Goal: Use online tool/utility: Utilize a website feature to perform a specific function

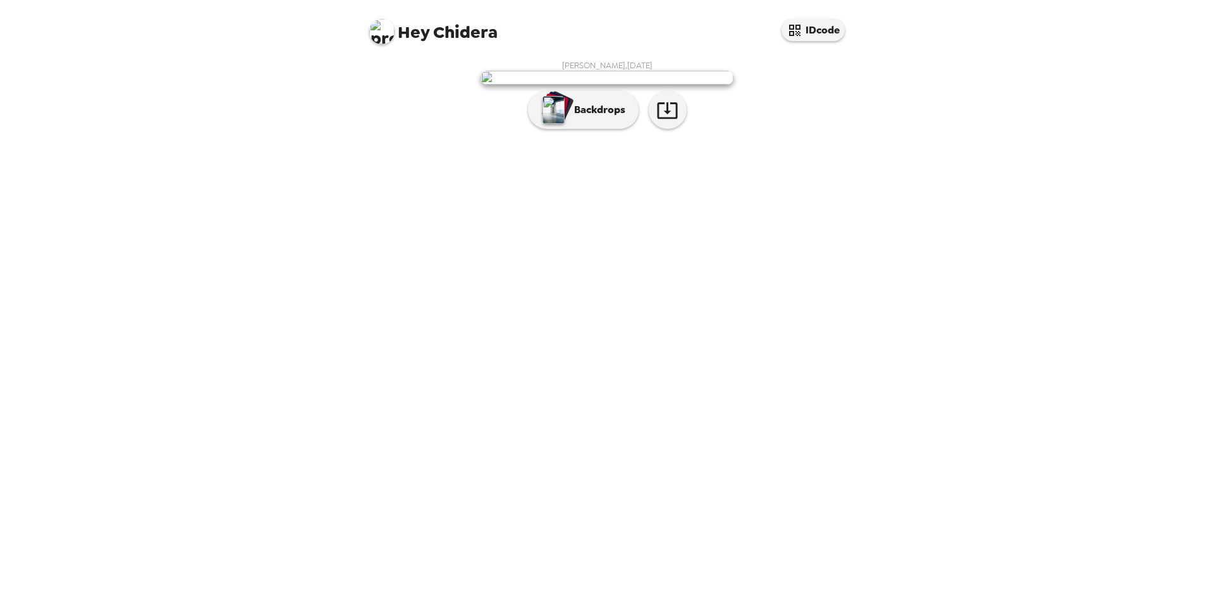
click at [615, 85] on img at bounding box center [606, 78] width 253 height 14
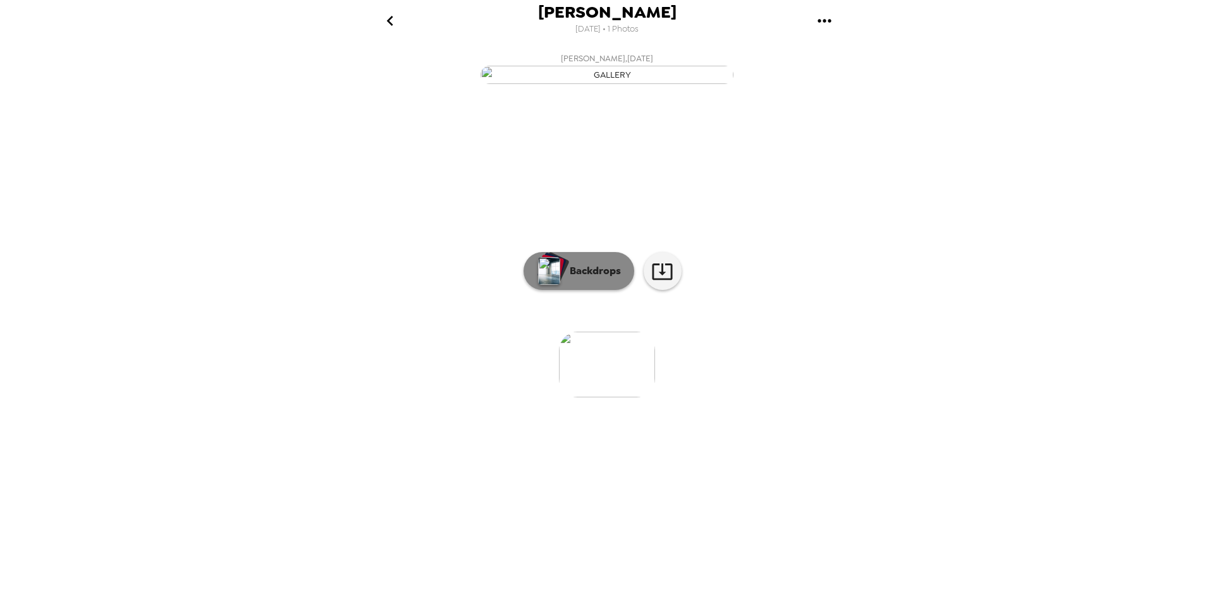
click at [590, 279] on p "Backdrops" at bounding box center [592, 271] width 58 height 15
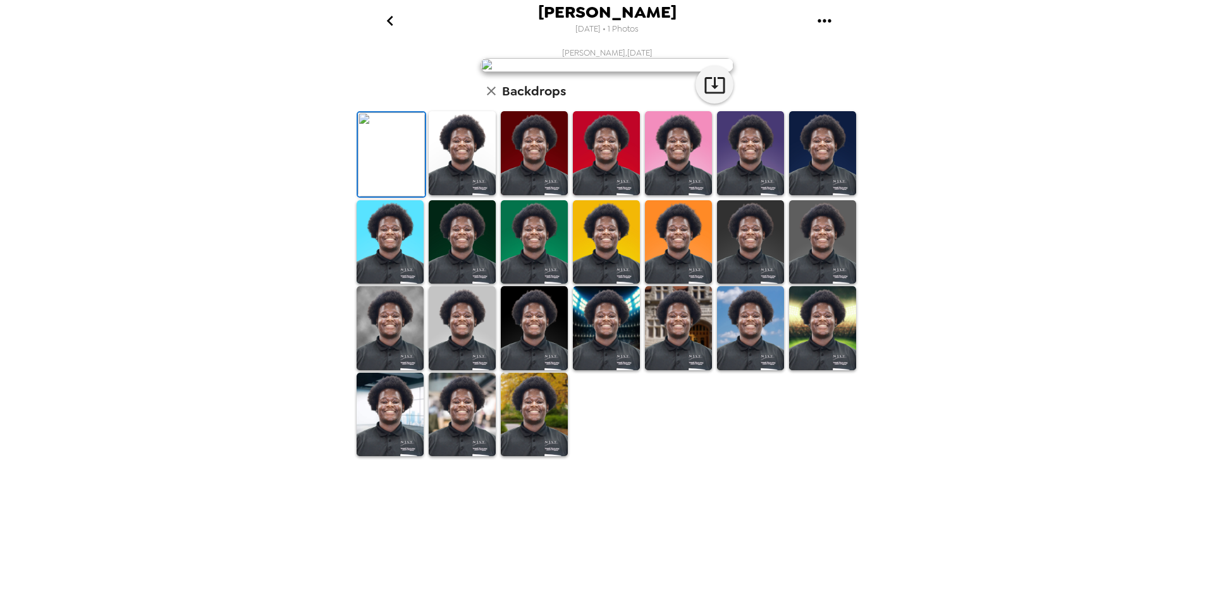
scroll to position [162, 0]
click at [832, 284] on img at bounding box center [822, 242] width 67 height 84
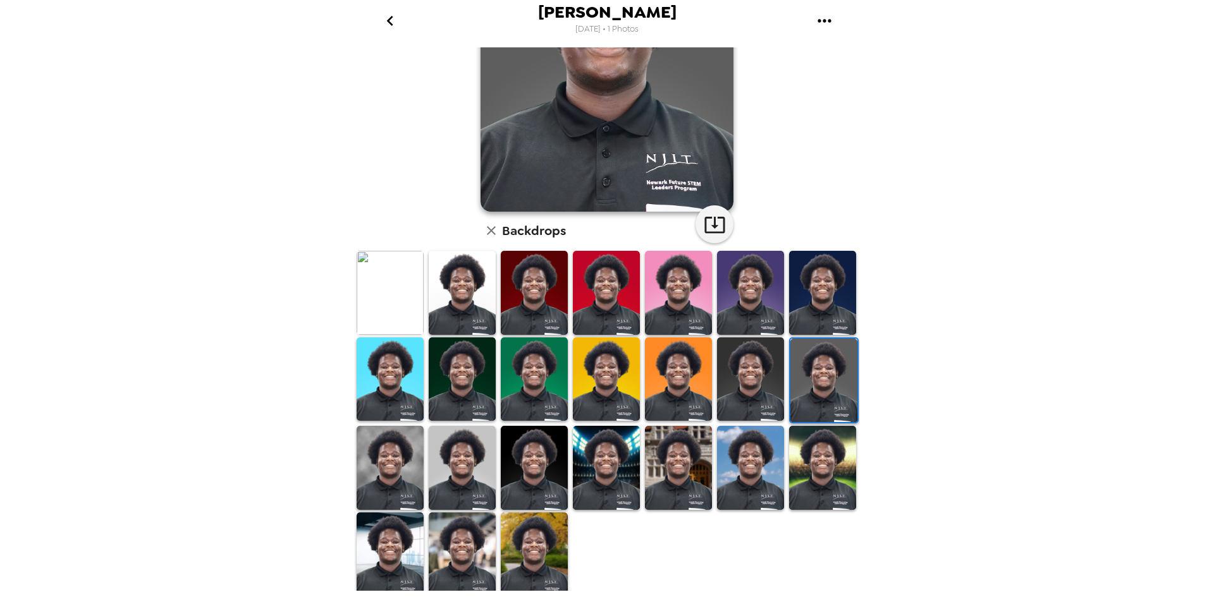
click at [810, 374] on img at bounding box center [823, 381] width 67 height 84
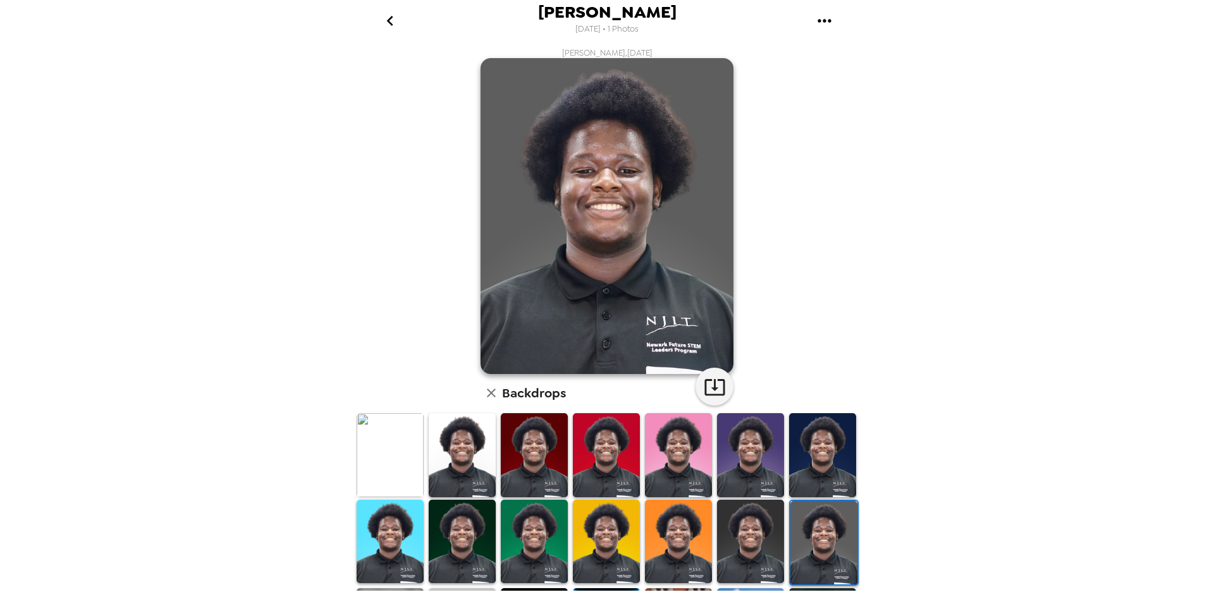
scroll to position [15, 0]
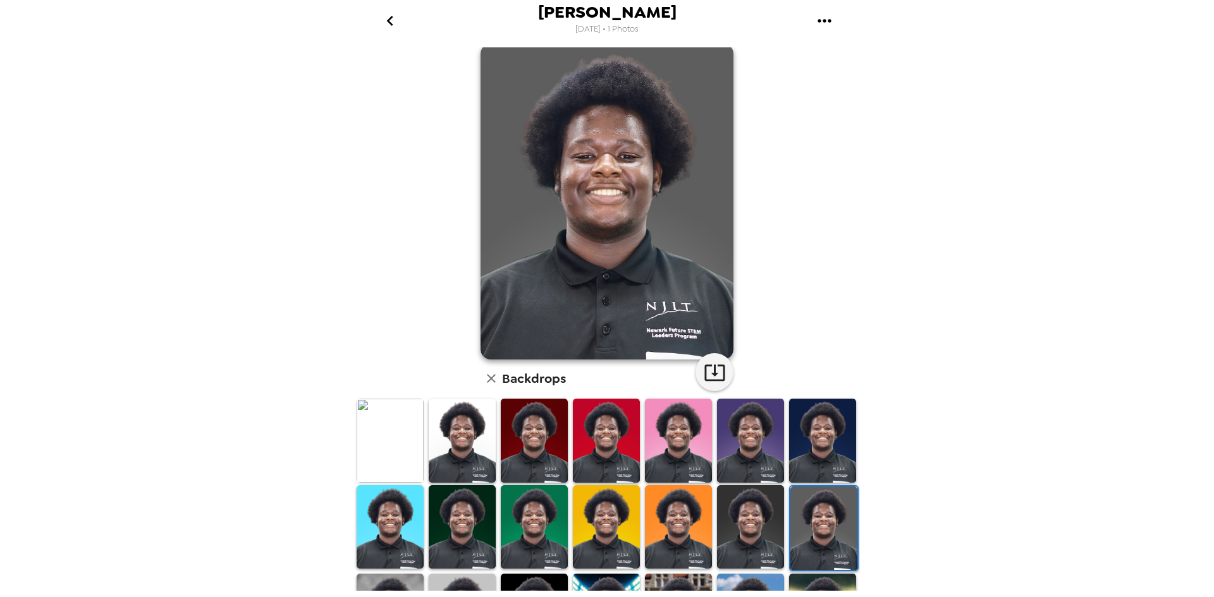
click at [529, 429] on img at bounding box center [534, 441] width 67 height 84
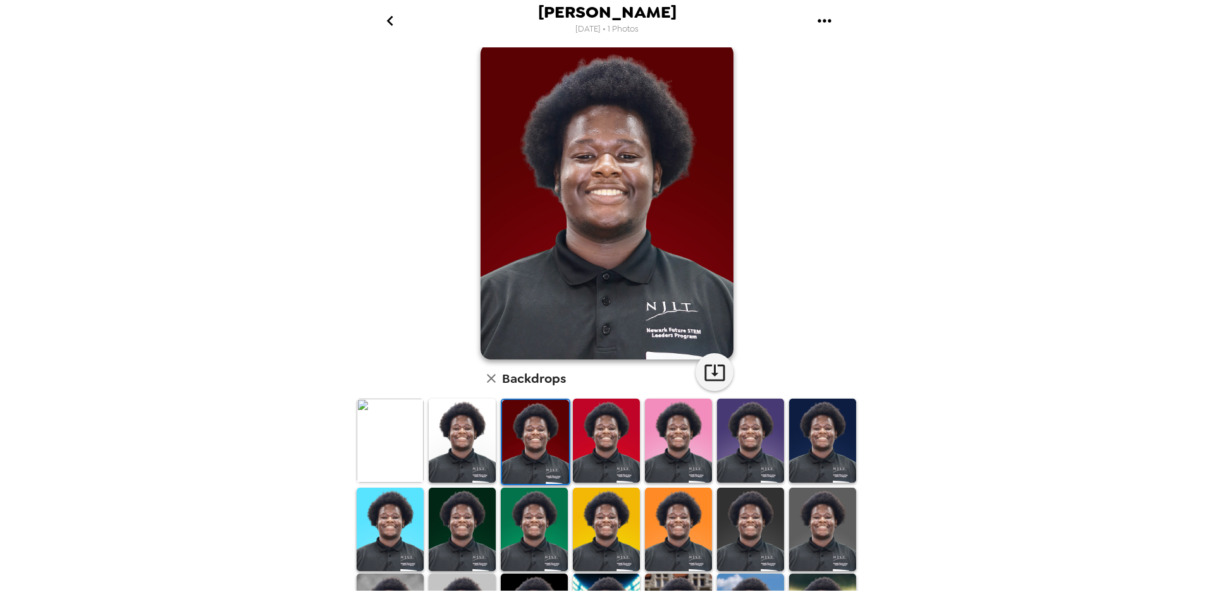
click at [405, 436] on img at bounding box center [389, 441] width 67 height 84
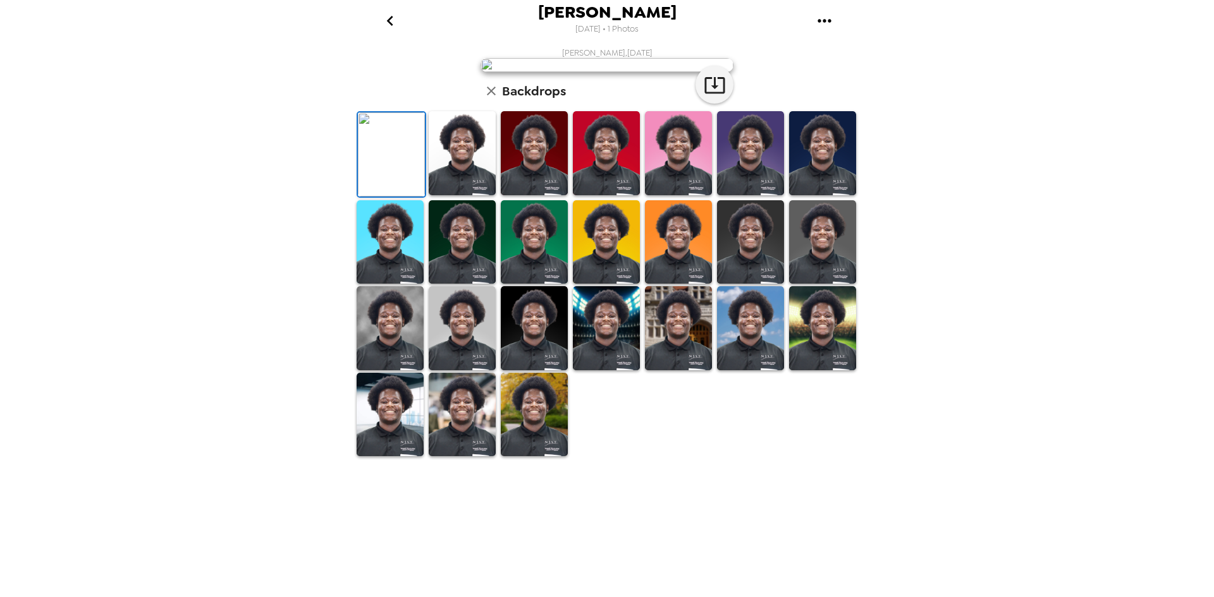
click at [599, 284] on img at bounding box center [606, 242] width 67 height 84
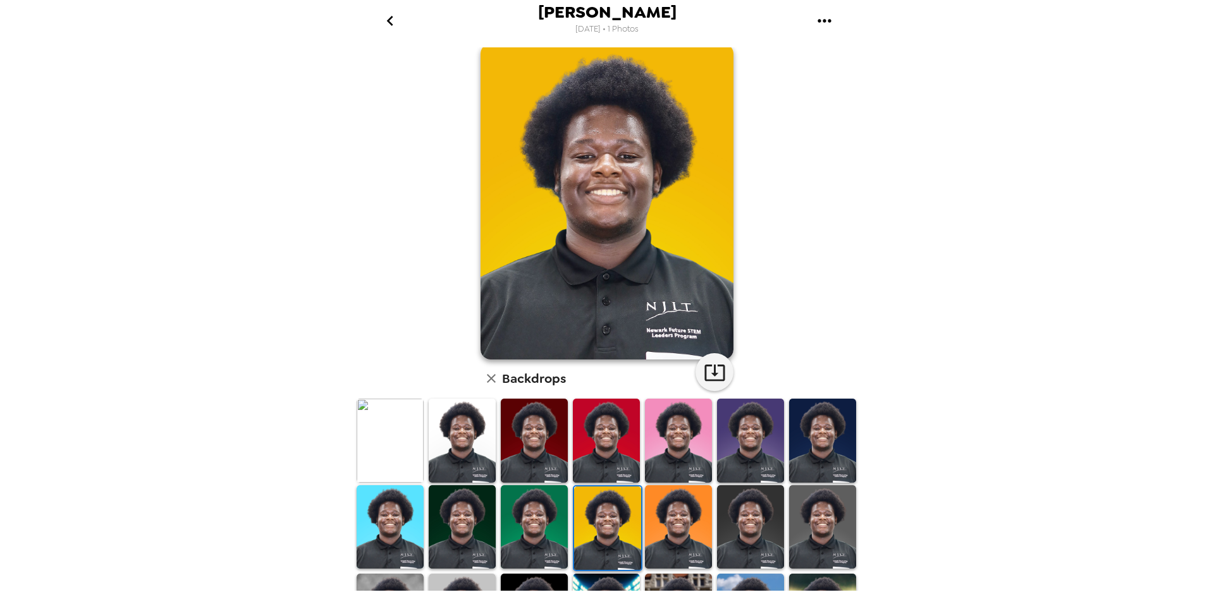
click at [654, 451] on img at bounding box center [678, 441] width 67 height 84
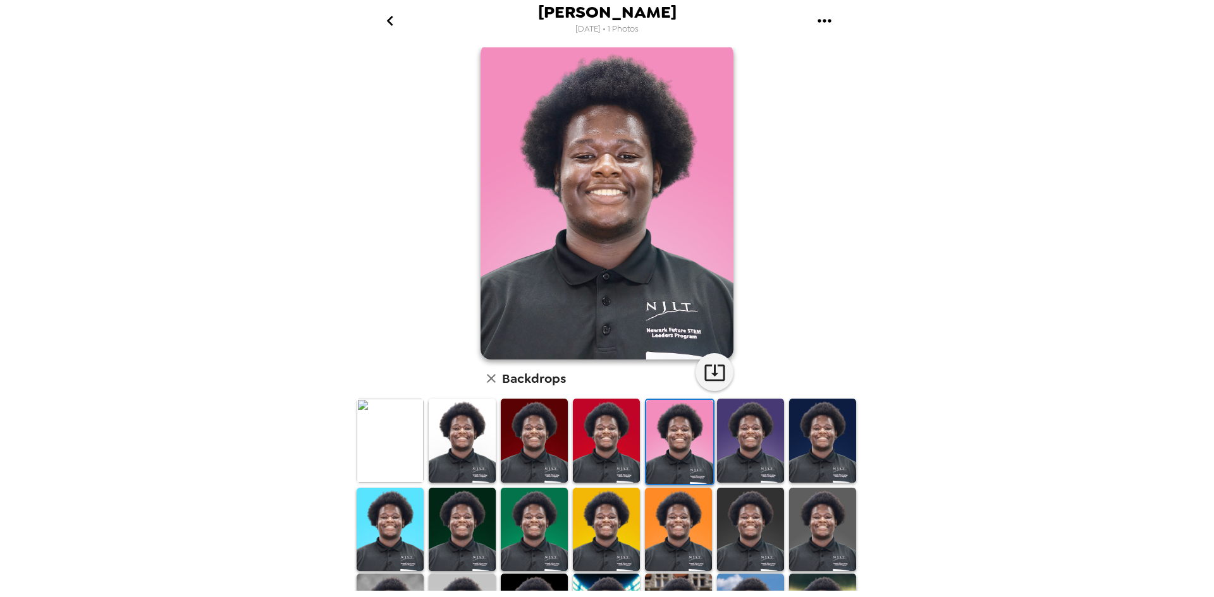
scroll to position [162, 0]
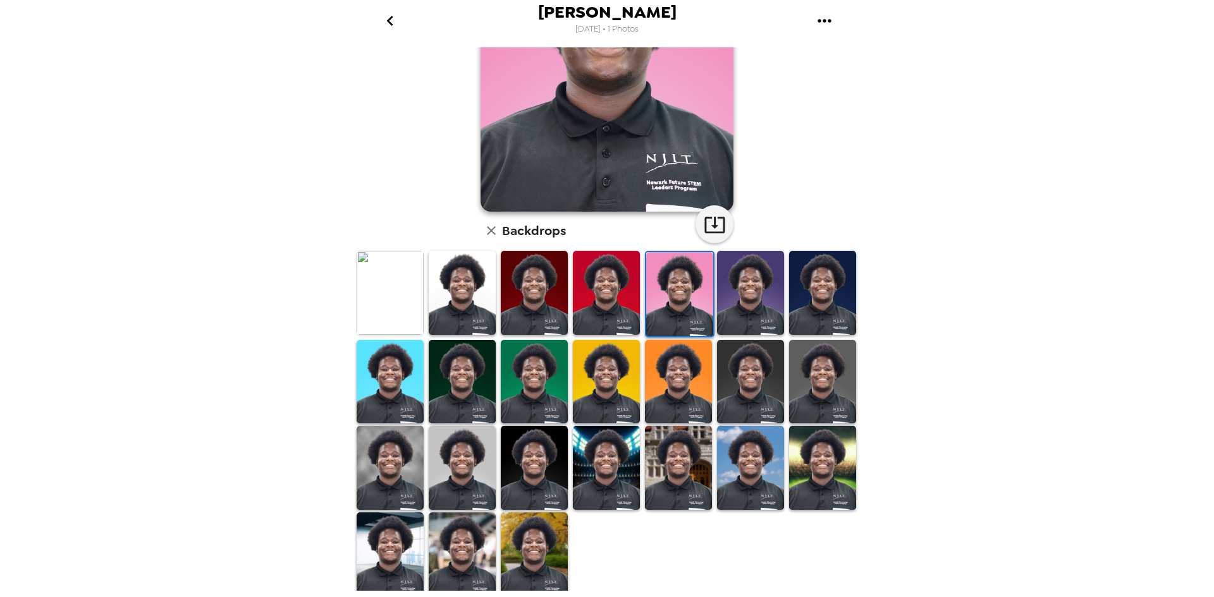
click at [663, 502] on img at bounding box center [678, 468] width 67 height 84
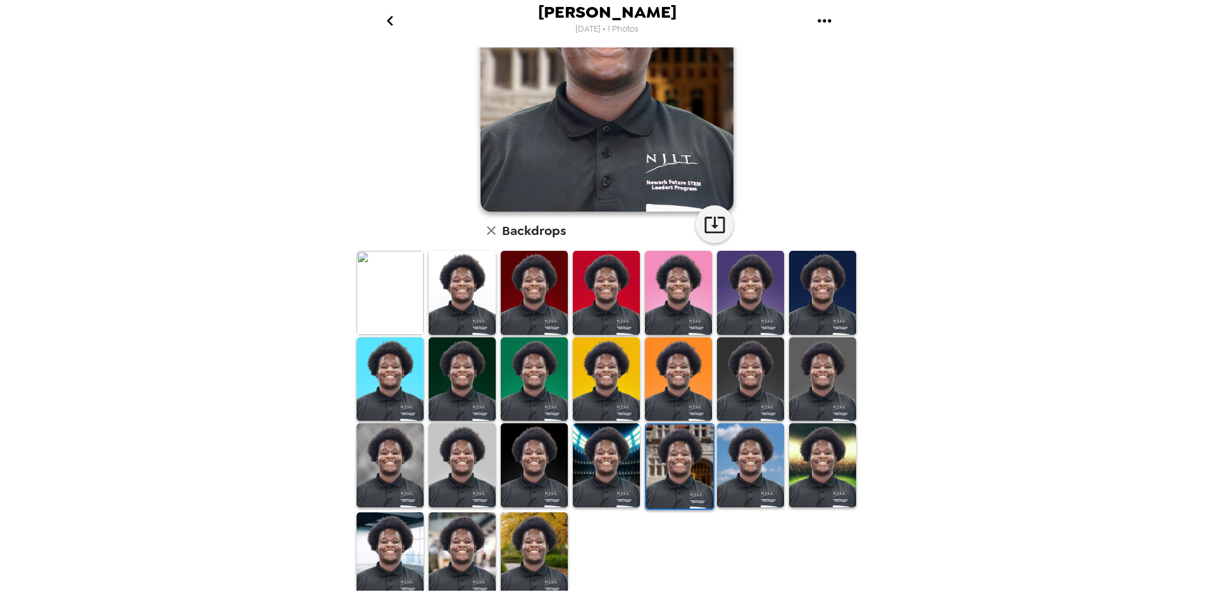
click at [674, 468] on img at bounding box center [679, 467] width 67 height 84
click at [467, 561] on img at bounding box center [462, 555] width 67 height 84
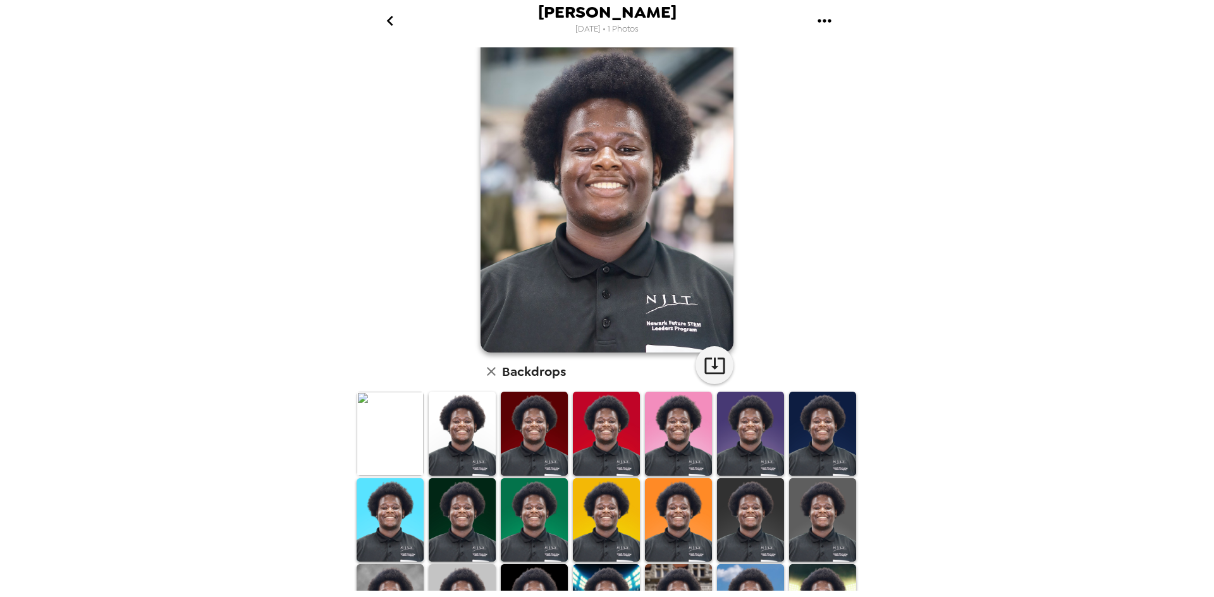
scroll to position [25, 0]
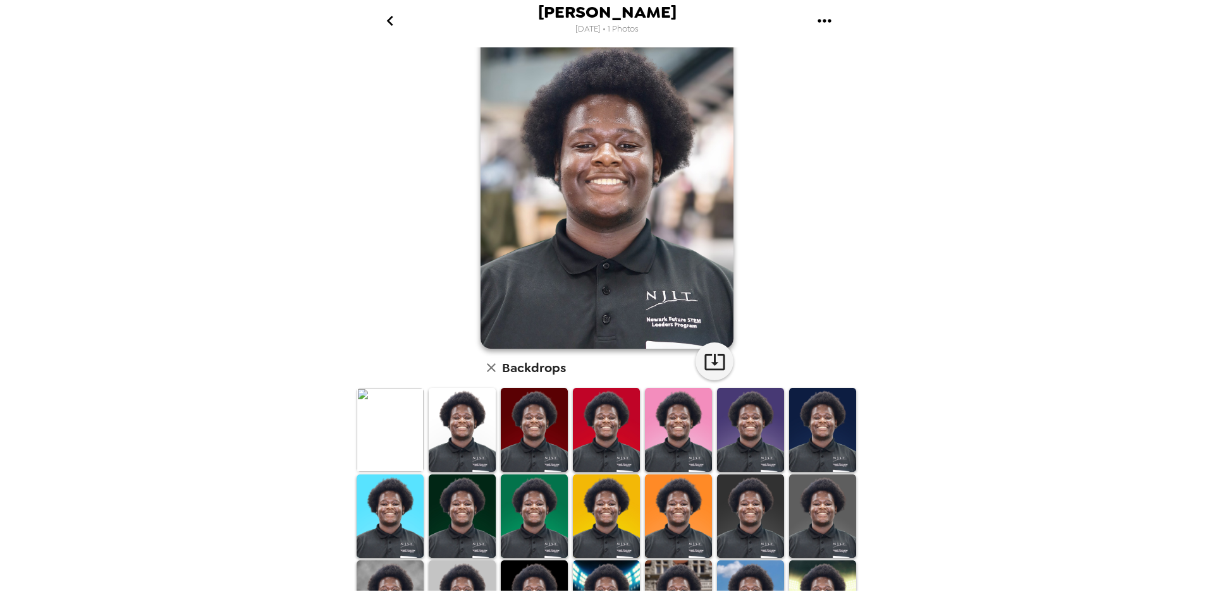
click at [540, 409] on img at bounding box center [534, 430] width 67 height 84
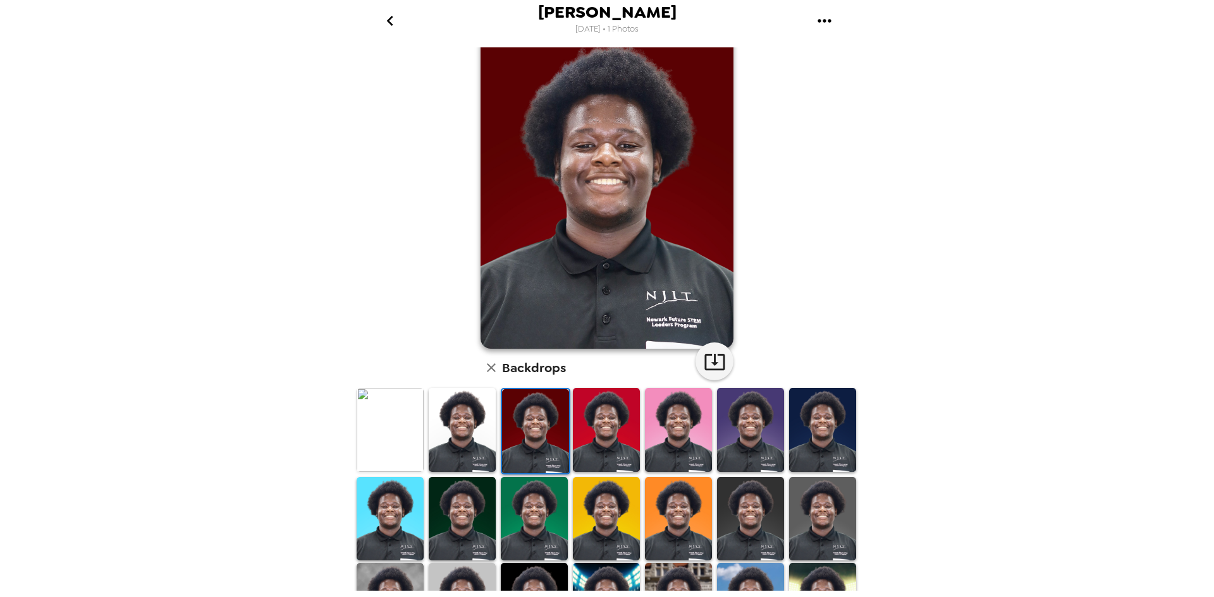
click at [485, 417] on img at bounding box center [462, 430] width 67 height 84
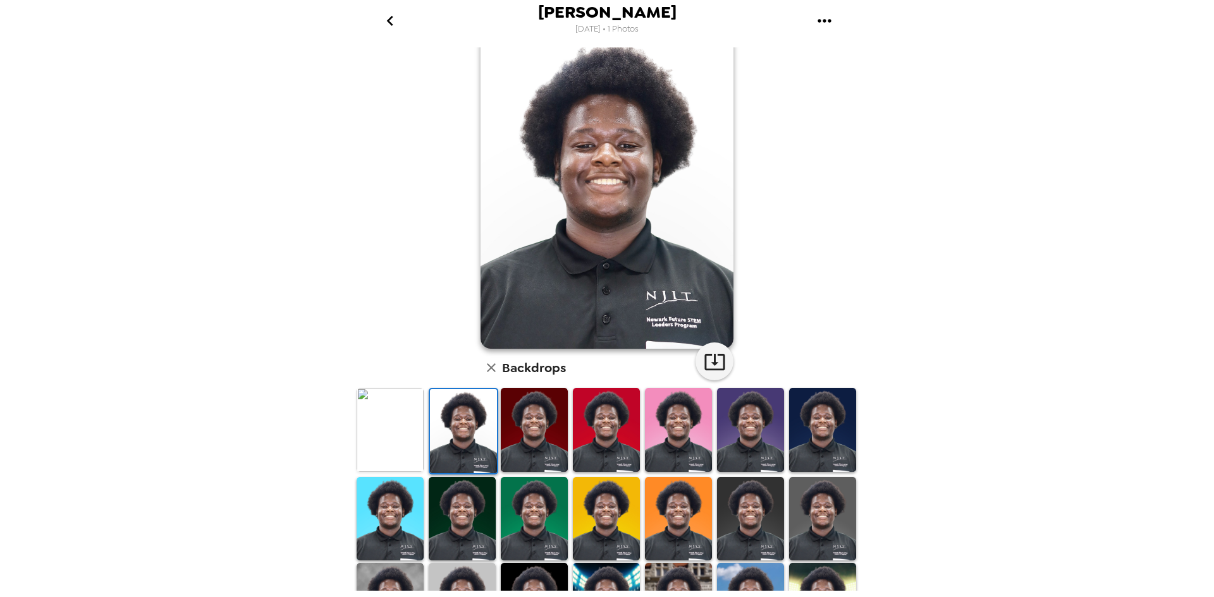
click at [422, 421] on img at bounding box center [389, 430] width 67 height 84
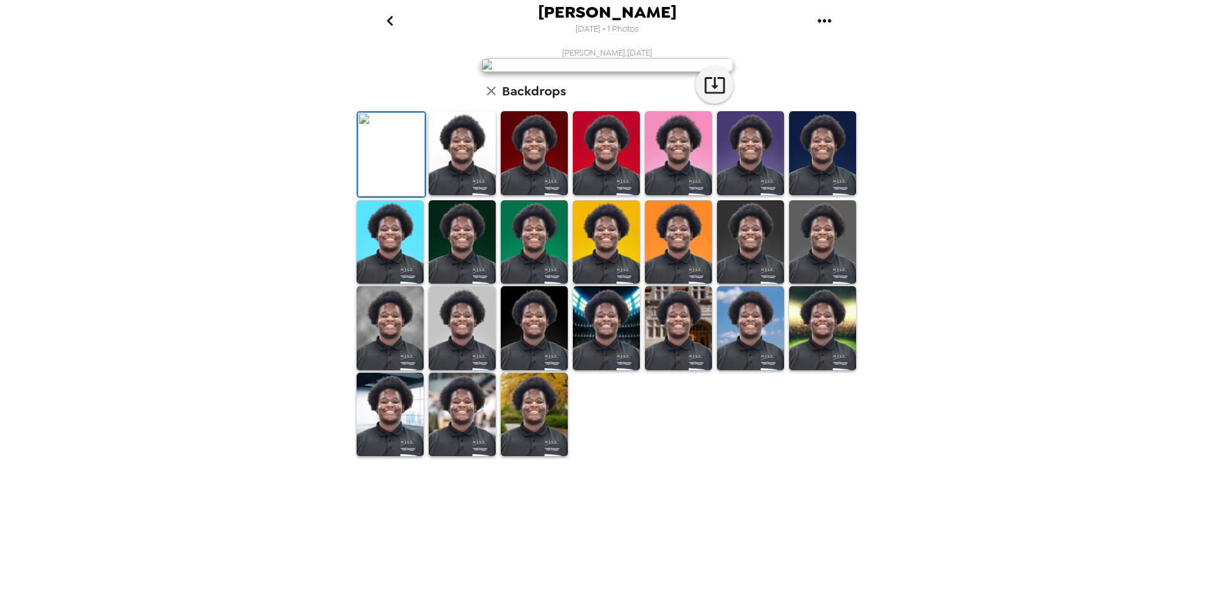
click at [756, 195] on img at bounding box center [750, 153] width 67 height 84
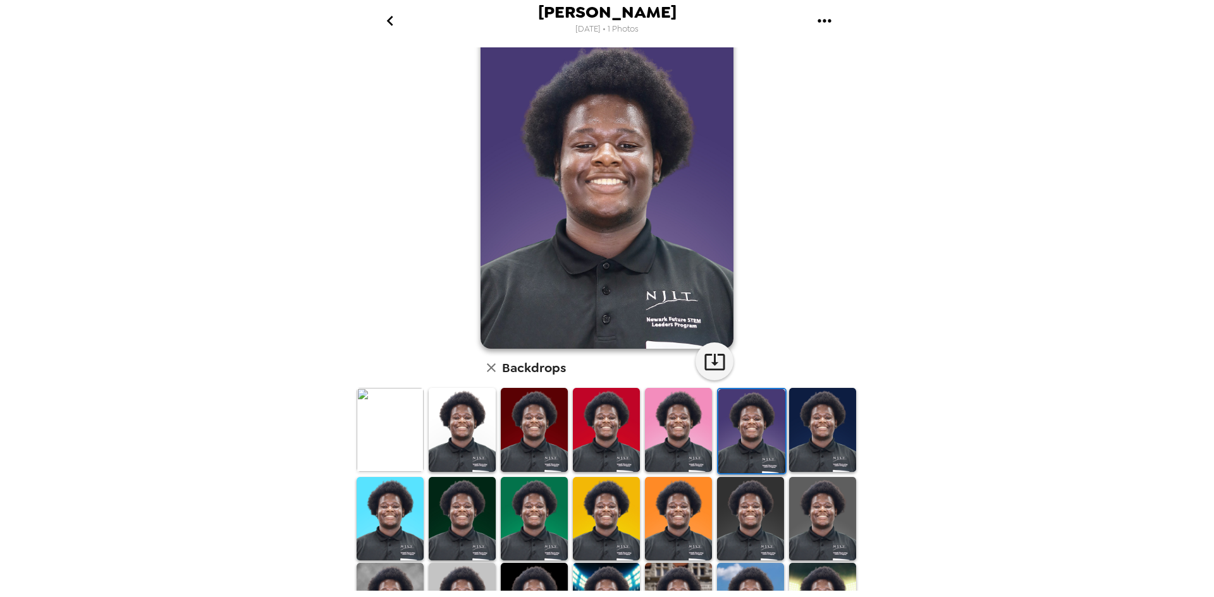
click at [798, 439] on img at bounding box center [822, 430] width 67 height 84
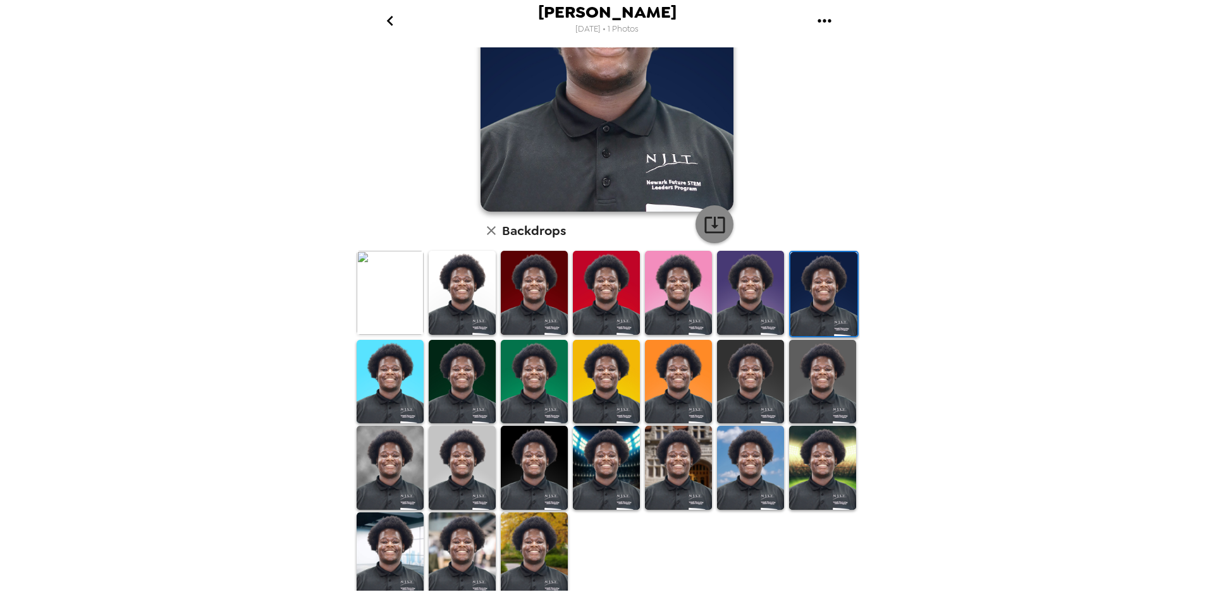
scroll to position [0, 0]
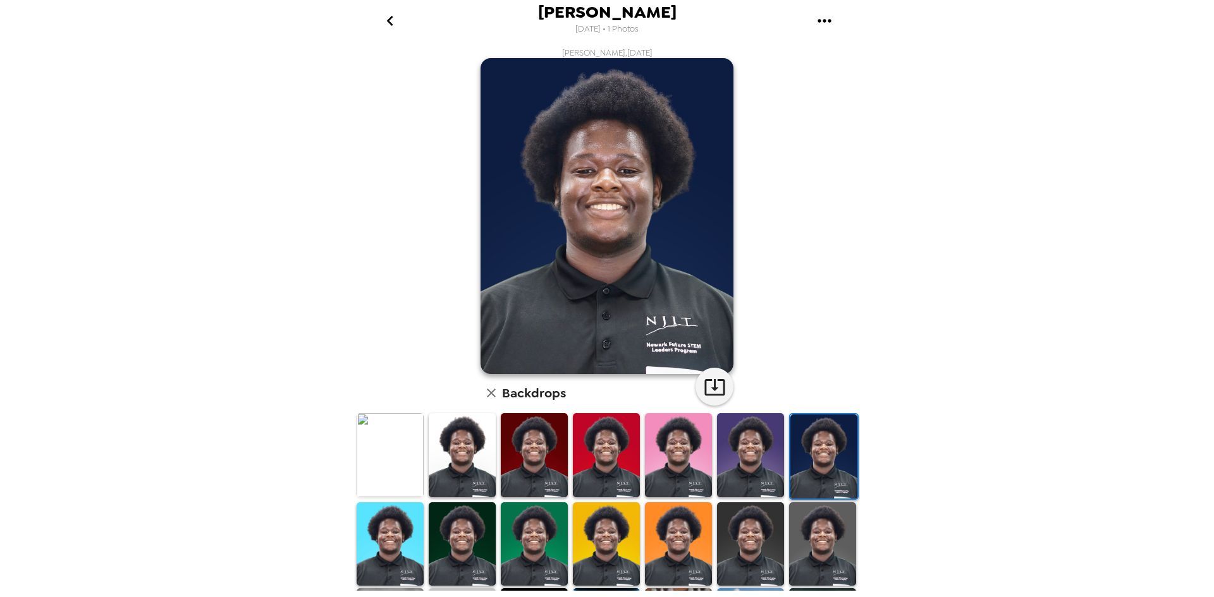
click at [605, 461] on img at bounding box center [606, 455] width 67 height 84
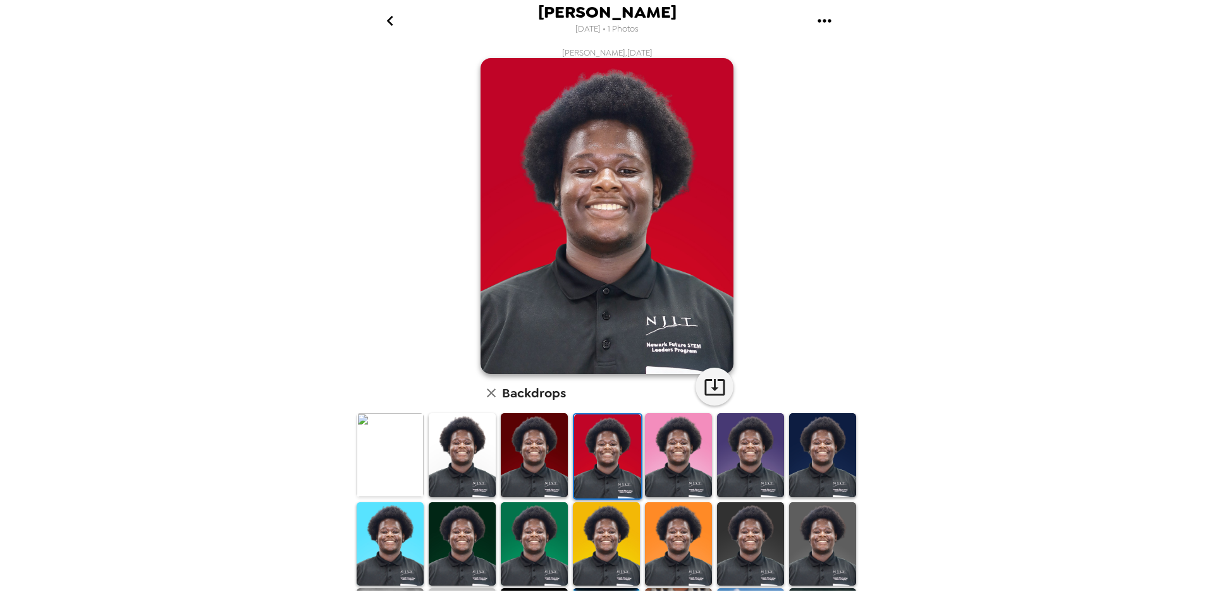
click at [676, 450] on img at bounding box center [678, 455] width 67 height 84
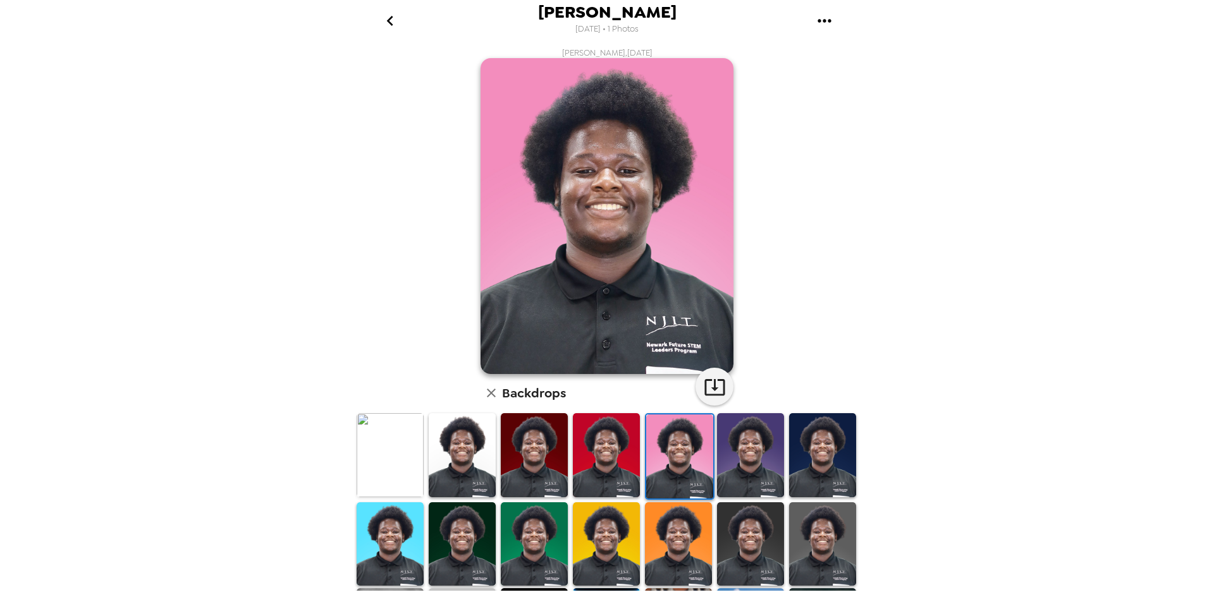
click at [431, 453] on img at bounding box center [462, 455] width 67 height 84
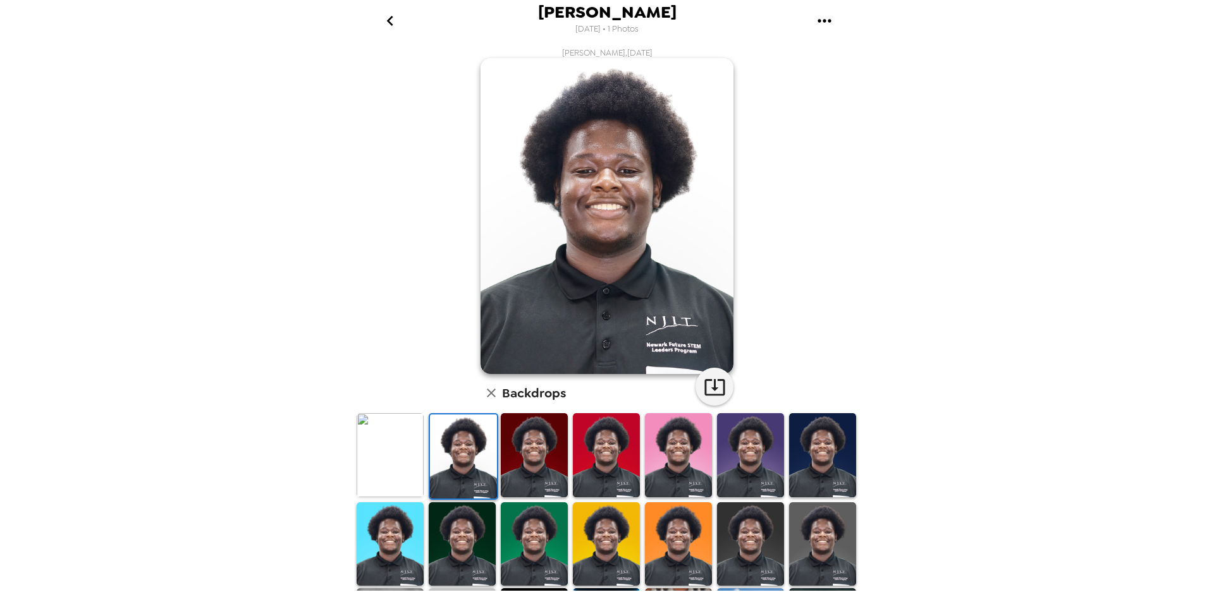
click at [453, 458] on img at bounding box center [463, 457] width 67 height 84
click at [717, 391] on icon "button" at bounding box center [715, 387] width 22 height 22
